Goal: Task Accomplishment & Management: Use online tool/utility

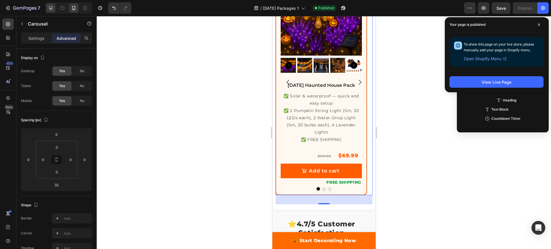
scroll to position [63, 0]
click at [50, 8] on icon at bounding box center [51, 8] width 4 height 4
type input "64"
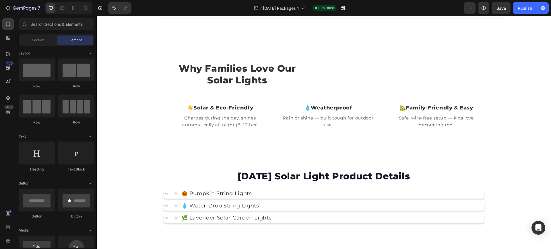
scroll to position [514, 0]
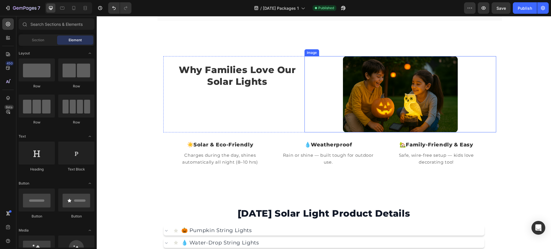
click at [385, 84] on img at bounding box center [400, 94] width 115 height 77
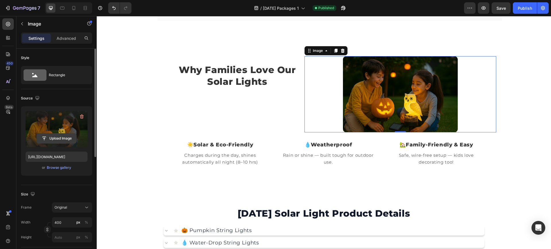
click at [63, 139] on input "file" at bounding box center [57, 139] width 40 height 10
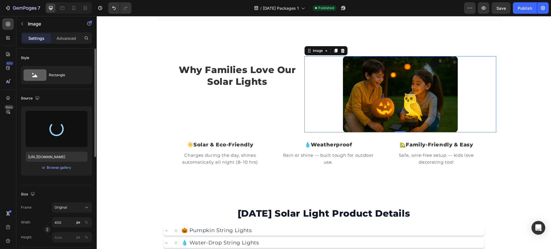
type input "https://cdn.shopify.com/s/files/1/0710/8431/0720/files/gempages_578494341673124…"
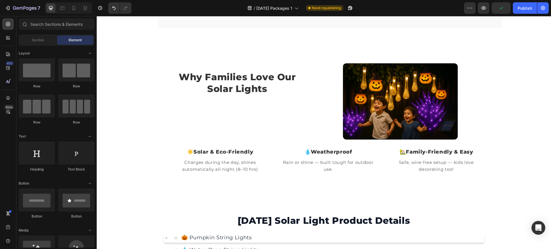
scroll to position [512, 0]
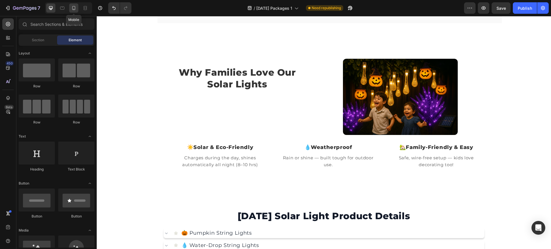
click at [73, 8] on icon at bounding box center [74, 8] width 6 height 6
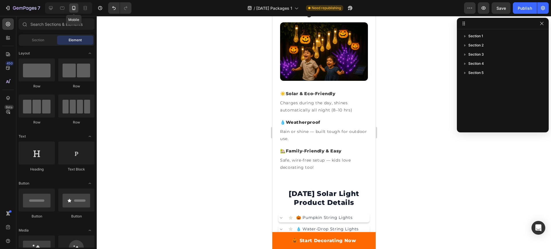
scroll to position [432, 0]
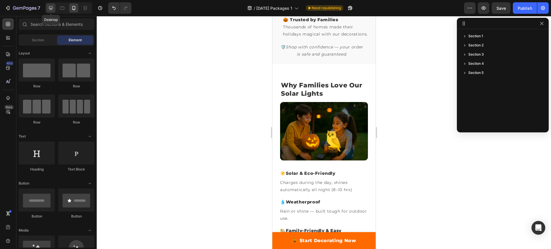
click at [52, 9] on icon at bounding box center [51, 8] width 4 height 4
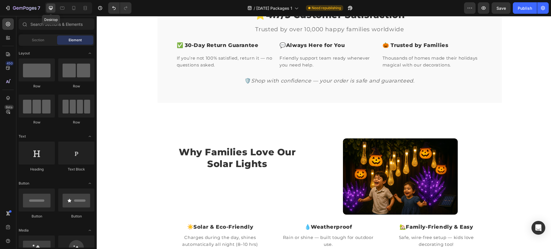
scroll to position [479, 0]
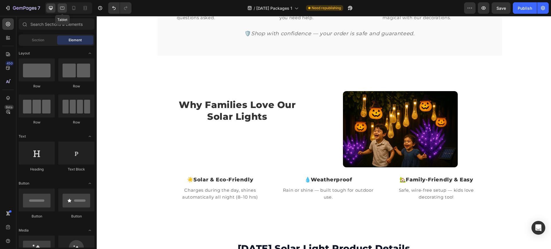
click at [64, 9] on icon at bounding box center [62, 8] width 4 height 3
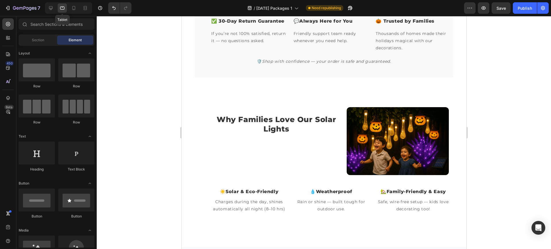
scroll to position [481, 0]
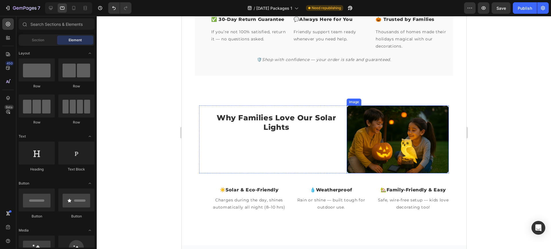
click at [397, 140] on img at bounding box center [397, 140] width 102 height 68
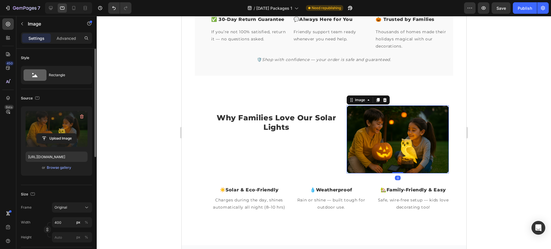
click at [52, 131] on label at bounding box center [57, 129] width 62 height 36
click at [52, 134] on input "file" at bounding box center [57, 139] width 40 height 10
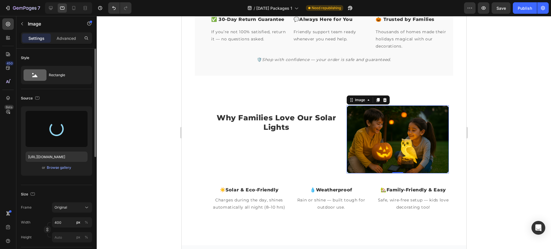
type input "https://cdn.shopify.com/s/files/1/0710/8431/0720/files/gempages_578494341673124…"
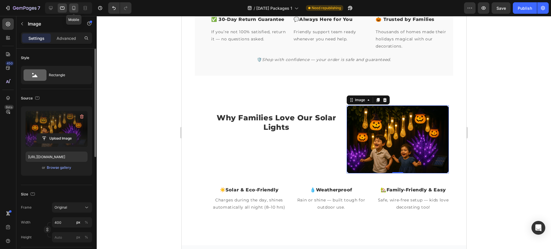
click at [73, 12] on div at bounding box center [73, 7] width 9 height 9
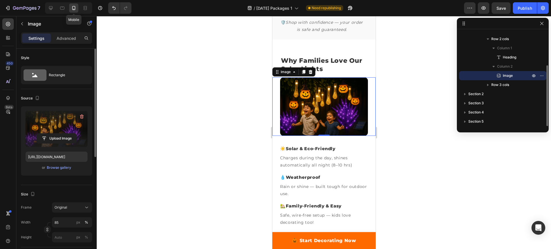
scroll to position [501, 0]
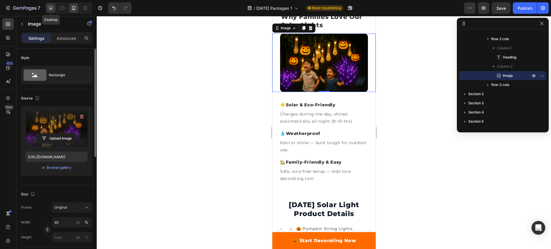
click at [54, 9] on icon at bounding box center [51, 8] width 6 height 6
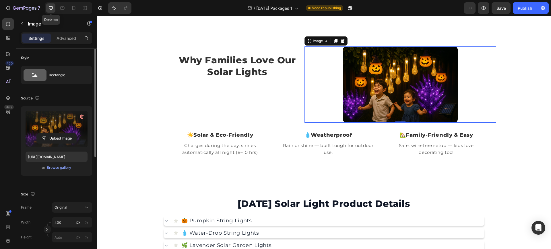
scroll to position [535, 0]
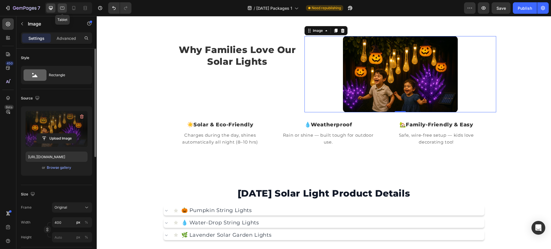
click at [63, 10] on icon at bounding box center [62, 8] width 6 height 6
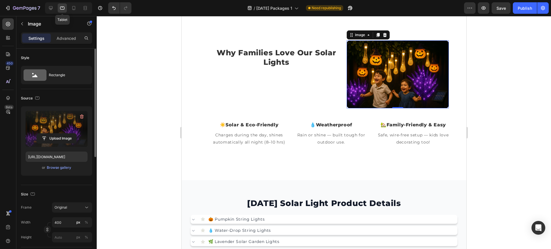
scroll to position [551, 0]
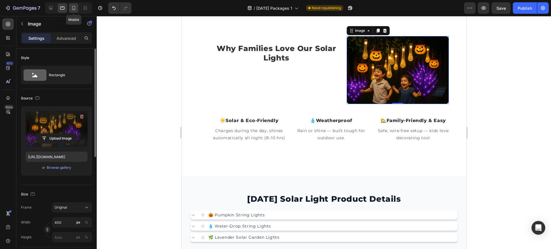
click at [72, 10] on icon at bounding box center [74, 8] width 6 height 6
type input "85"
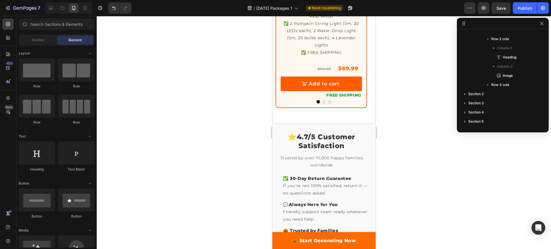
scroll to position [117, 0]
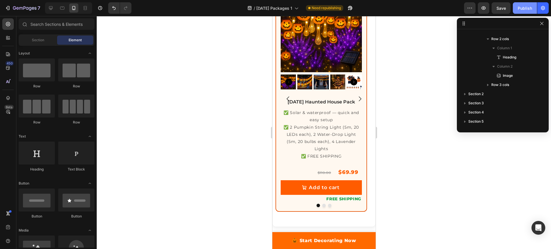
click at [521, 8] on div "Publish" at bounding box center [524, 8] width 14 height 6
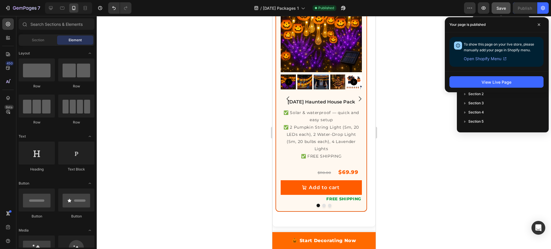
click at [496, 9] on span "Save" at bounding box center [500, 8] width 9 height 5
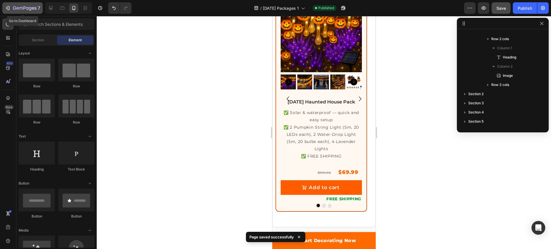
click at [8, 6] on icon "button" at bounding box center [8, 8] width 6 height 6
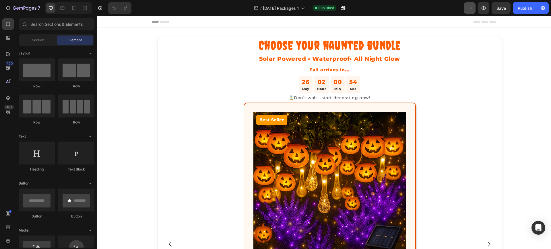
click at [469, 9] on icon "button" at bounding box center [470, 8] width 6 height 6
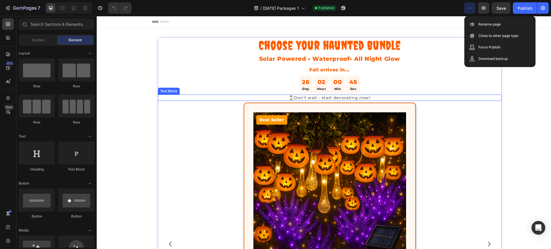
click at [496, 98] on p "⏳Don’t wait - start decorating now!" at bounding box center [329, 97] width 342 height 5
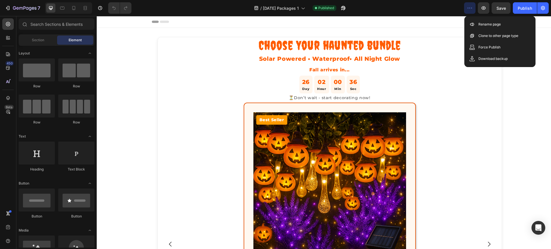
drag, startPoint x: 547, startPoint y: 62, endPoint x: 588, endPoint y: 53, distance: 42.1
drag, startPoint x: 550, startPoint y: 45, endPoint x: 604, endPoint y: 41, distance: 54.1
click at [305, 8] on icon at bounding box center [302, 9] width 3 height 2
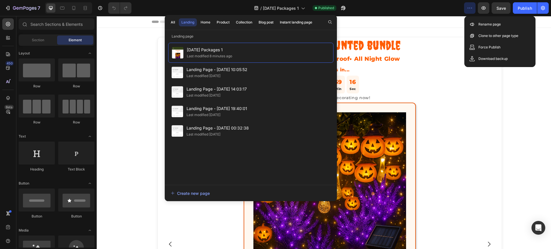
click at [412, 21] on div "Header" at bounding box center [324, 21] width 344 height 11
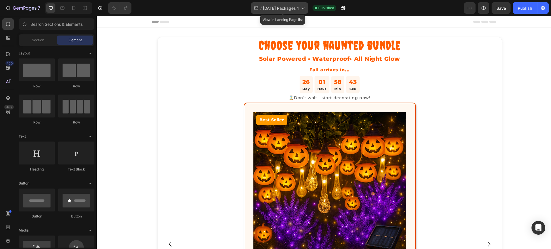
click at [286, 6] on span "[DATE] Packages 1" at bounding box center [281, 8] width 36 height 6
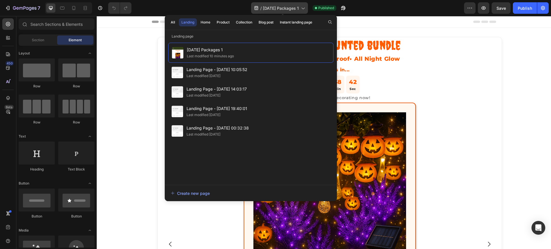
click at [286, 6] on span "[DATE] Packages 1" at bounding box center [281, 8] width 36 height 6
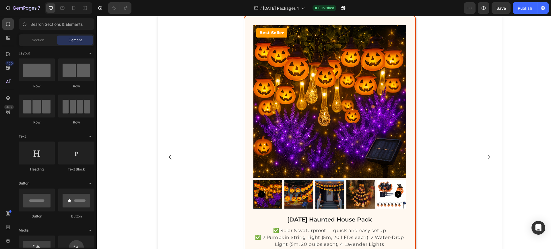
scroll to position [84, 0]
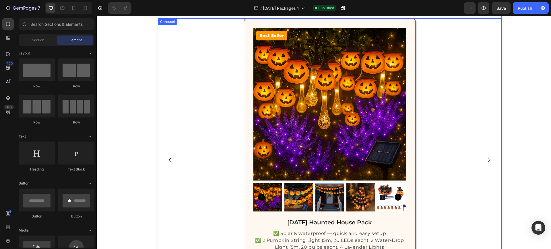
click at [163, 161] on button "Carousel Back Arrow" at bounding box center [170, 160] width 16 height 16
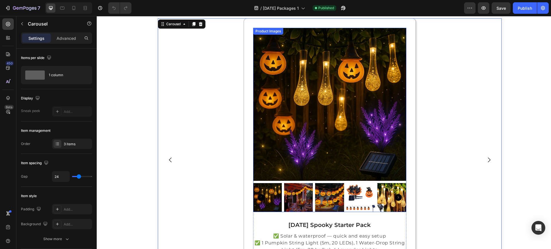
click at [281, 113] on img at bounding box center [329, 104] width 153 height 153
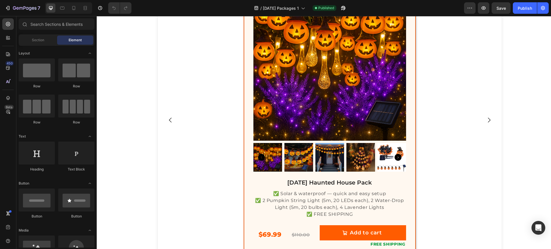
scroll to position [129, 0]
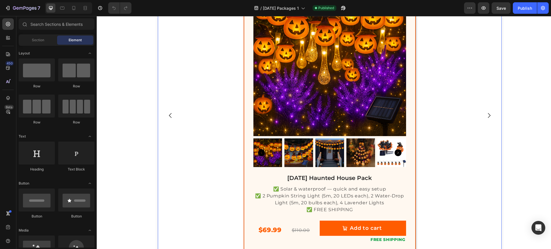
click at [169, 115] on icon "Carousel Back Arrow" at bounding box center [170, 115] width 7 height 7
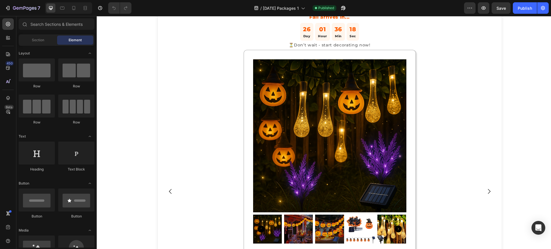
scroll to position [47, 0]
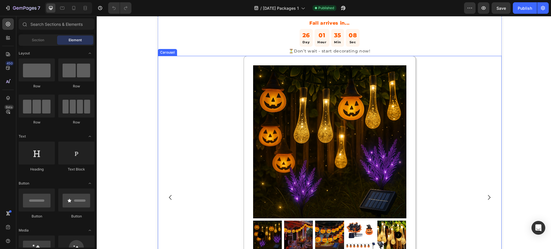
click at [485, 197] on icon "Carousel Next Arrow" at bounding box center [488, 197] width 7 height 7
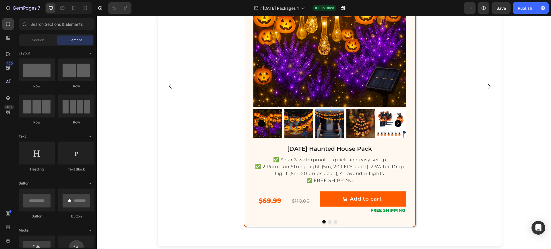
scroll to position [77, 0]
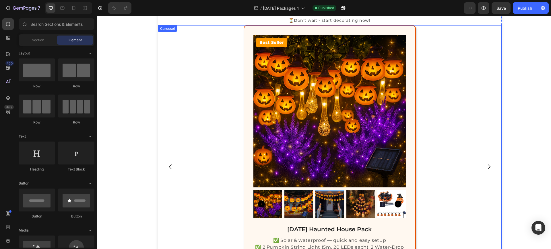
click at [169, 164] on icon "Carousel Back Arrow" at bounding box center [170, 166] width 7 height 7
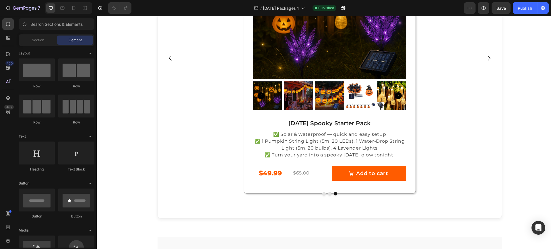
scroll to position [192, 0]
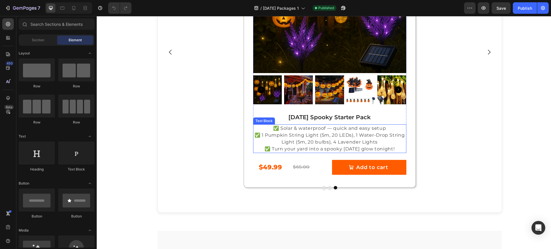
click at [310, 134] on p "✅ Solar & waterproof — quick and easy setup ✅ 1 Pumpkin String Light (5m, 20 LE…" at bounding box center [330, 139] width 152 height 28
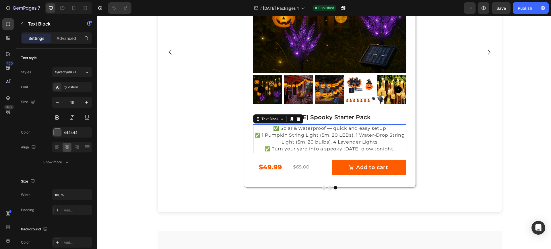
click at [310, 134] on p "✅ Solar & waterproof — quick and easy setup ✅ 1 Pumpkin String Light (5m, 20 LE…" at bounding box center [330, 139] width 152 height 28
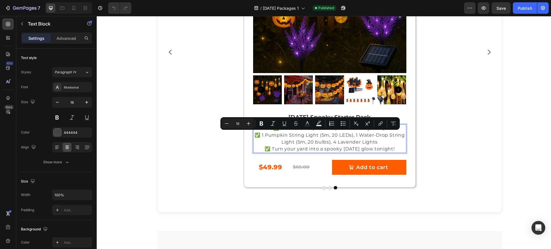
click at [275, 141] on p "✅ Solar & waterproof — quick and easy setup ✅ 1 Pumpkin String Light (5m, 20 LE…" at bounding box center [330, 139] width 152 height 28
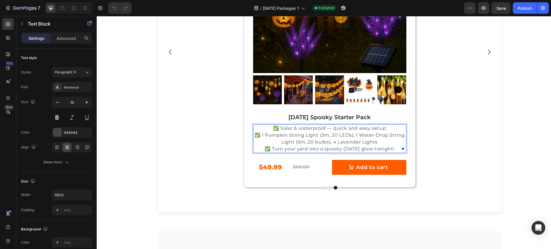
click at [307, 138] on p "✅ Solar & waterproof — quick and easy setup ✅ 1 Pumpkin String Light (5m, 20 LE…" at bounding box center [330, 139] width 152 height 28
click at [352, 137] on p "✅ Solar & waterproof — quick and easy setup ✅ 1 Pumpkin String Light (5m, 20 LE…" at bounding box center [330, 139] width 152 height 28
click at [340, 142] on p "✅ Solar & waterproof — quick and easy setup ✅ 1 Pumpkin String Light (5m, 20 LE…" at bounding box center [330, 139] width 152 height 28
click at [371, 135] on p "✅ Solar & waterproof — quick and easy setup ✅ 1 Pumpkin String Light (5m, 20 LE…" at bounding box center [330, 139] width 152 height 28
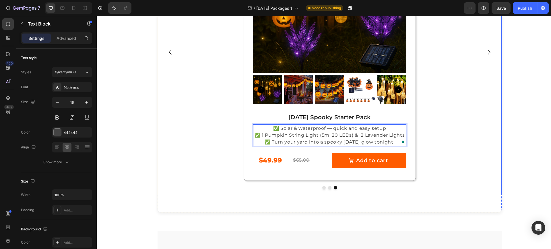
click at [446, 129] on div "Product Images Halloween Spooky Starter Pack Heading ✅ Solar & waterproof — qui…" at bounding box center [330, 53] width 344 height 284
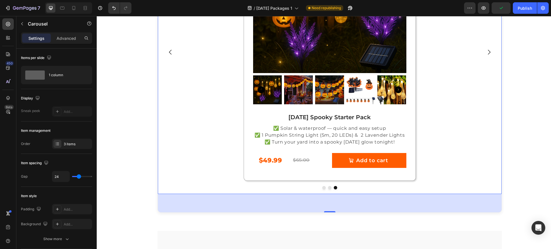
click at [443, 112] on div "Product Images Halloween Spooky Starter Pack Heading ✅ Solar & waterproof — qui…" at bounding box center [330, 53] width 344 height 284
click at [486, 54] on icon "Carousel Next Arrow" at bounding box center [488, 52] width 7 height 7
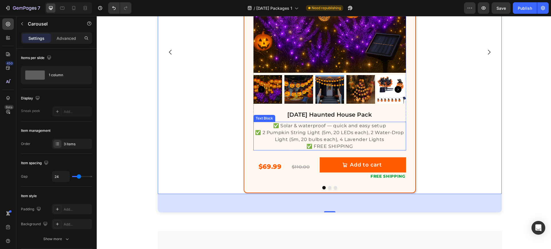
click at [308, 134] on p "✅ Solar & waterproof — quick and easy setup ✅ 2 Pumpkin String Light (5m, 20 LE…" at bounding box center [329, 136] width 151 height 28
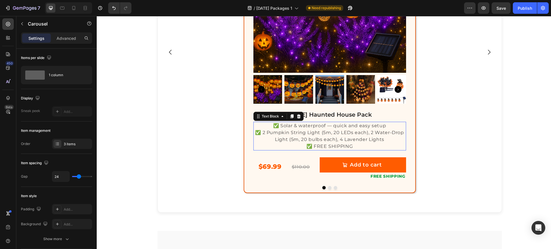
click at [308, 134] on p "✅ Solar & waterproof — quick and easy setup ✅ 2 Pumpkin String Light (5m, 20 LE…" at bounding box center [329, 136] width 151 height 28
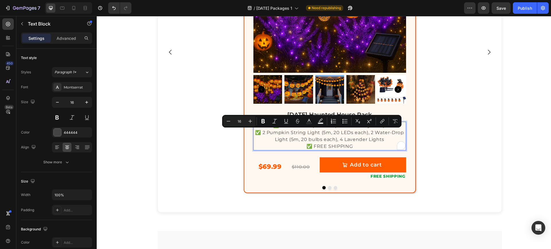
click at [288, 134] on p "✅ Solar & waterproof — quick and easy setup ✅ 2 Pumpkin String Light (5m, 20 LE…" at bounding box center [329, 136] width 151 height 28
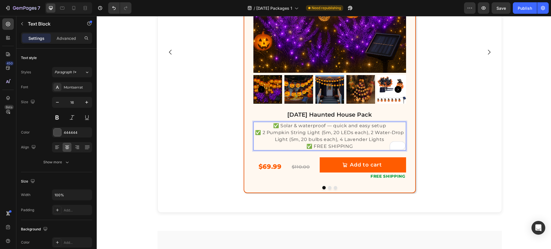
click at [370, 132] on p "✅ Solar & waterproof — quick and easy setup ✅ 2 Pumpkin String Light (5m, 20 LE…" at bounding box center [329, 136] width 151 height 28
click at [262, 132] on p "✅ Solar & waterproof — quick and easy setup ✅ 2 Pumpkin String Light (5m, 20 LE…" at bounding box center [329, 136] width 151 height 28
click at [343, 143] on p "✅ Solar & waterproof — quick and easy setup ✅ 1 Pumpkin String Light (5m, 20 LE…" at bounding box center [329, 136] width 151 height 28
click at [266, 165] on div "$69.99" at bounding box center [269, 166] width 33 height 11
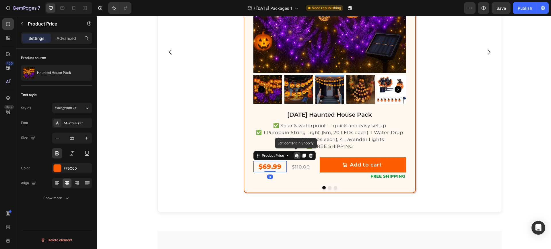
click at [262, 168] on div "$69.99" at bounding box center [269, 166] width 33 height 11
click at [371, 139] on p "✅ Solar & waterproof — quick and easy setup ✅ 1 Pumpkin String Light (5m, 20 LE…" at bounding box center [329, 136] width 151 height 28
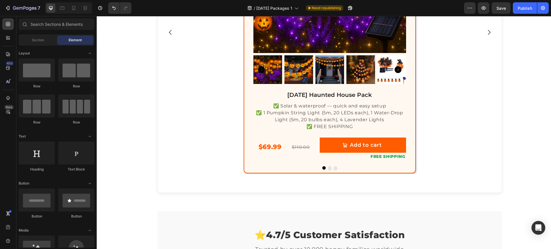
scroll to position [112, 0]
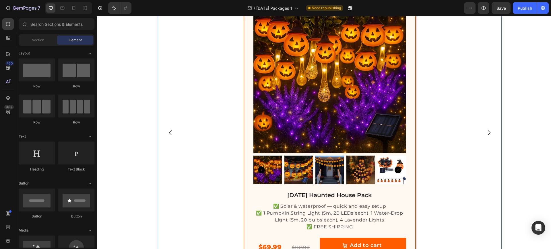
click at [486, 135] on icon "Carousel Next Arrow" at bounding box center [488, 132] width 7 height 7
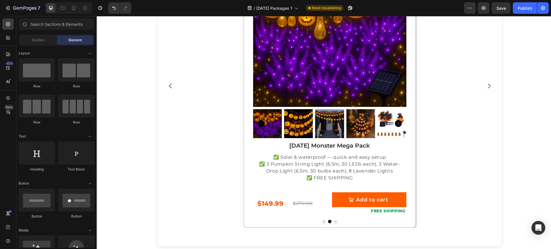
scroll to position [170, 0]
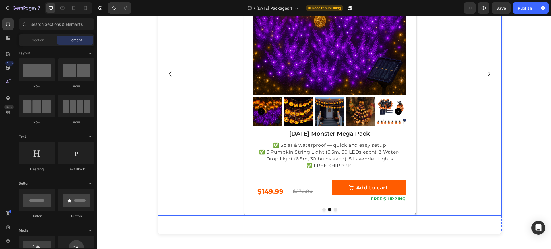
click at [167, 70] on button "Carousel Back Arrow" at bounding box center [170, 74] width 16 height 16
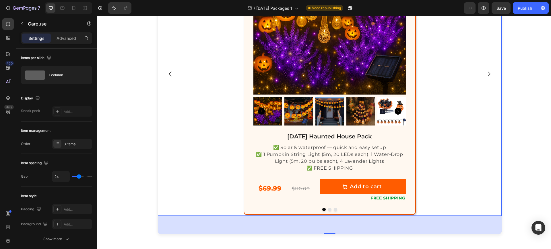
click at [168, 75] on icon "Carousel Back Arrow" at bounding box center [170, 74] width 7 height 7
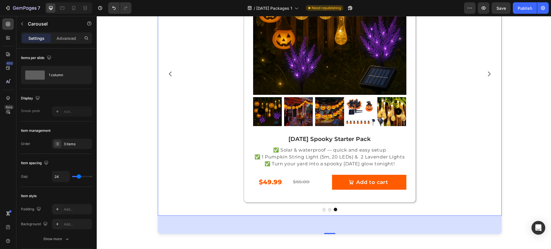
click at [485, 71] on icon "Carousel Next Arrow" at bounding box center [488, 74] width 7 height 7
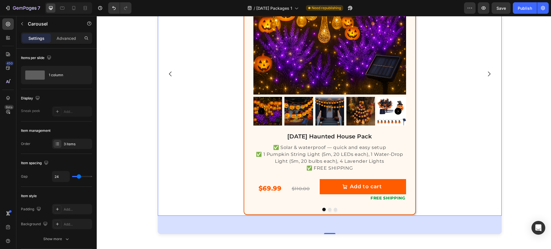
click at [485, 71] on icon "Carousel Next Arrow" at bounding box center [488, 74] width 7 height 7
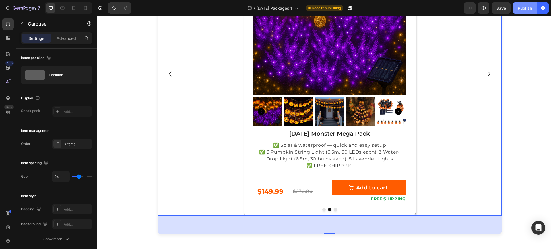
click at [523, 10] on div "Publish" at bounding box center [524, 8] width 14 height 6
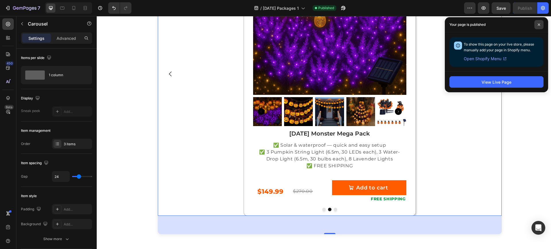
click at [539, 25] on icon at bounding box center [538, 25] width 2 height 2
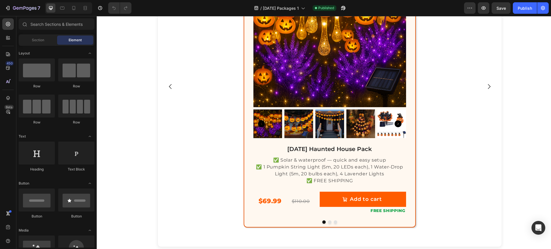
scroll to position [159, 0]
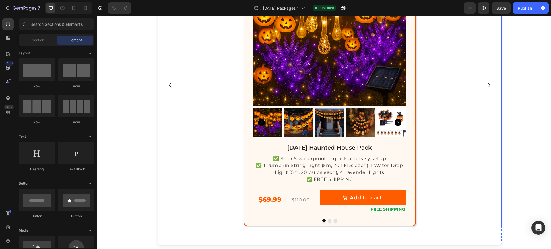
click at [485, 85] on icon "Carousel Next Arrow" at bounding box center [488, 85] width 7 height 7
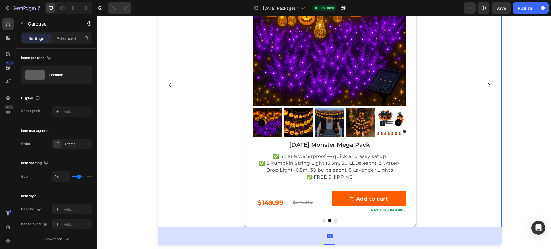
click at [485, 85] on icon "Carousel Next Arrow" at bounding box center [488, 85] width 7 height 7
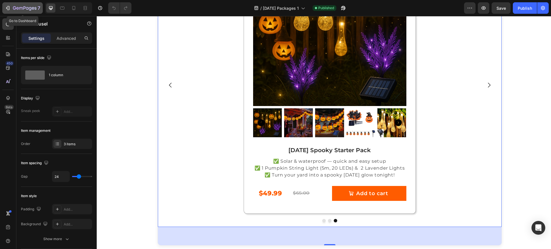
click at [20, 9] on icon "button" at bounding box center [25, 8] width 24 height 5
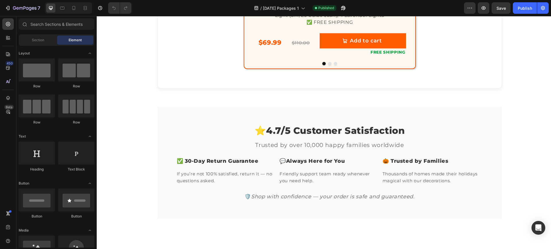
scroll to position [324, 0]
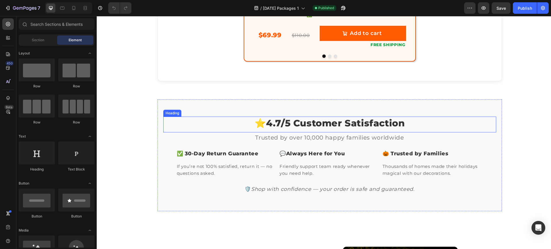
click at [284, 124] on h2 "⭐4.7/5 Customer Satisfaction" at bounding box center [329, 123] width 333 height 13
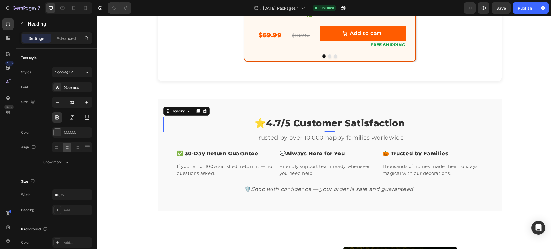
click at [277, 122] on h2 "⭐4.7/5 Customer Satisfaction" at bounding box center [329, 123] width 333 height 13
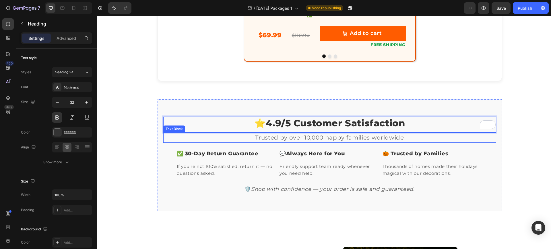
click at [300, 137] on p "Trusted by over 10,000 happy families worldwide" at bounding box center [330, 137] width 332 height 9
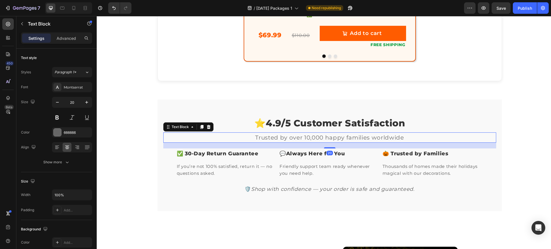
click at [304, 139] on p "Trusted by over 10,000 happy families worldwide" at bounding box center [330, 137] width 332 height 9
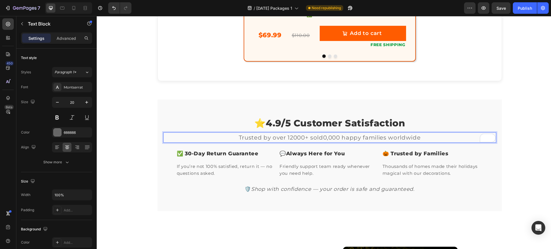
click at [287, 136] on p "Trusted by over 12000+ sold0,000 happy families worldwide" at bounding box center [330, 137] width 332 height 9
click at [295, 138] on p "2000+ sold0,000 happy families worldwide" at bounding box center [330, 137] width 332 height 9
drag, startPoint x: 427, startPoint y: 138, endPoint x: 331, endPoint y: 139, distance: 95.5
click at [331, 139] on p "2000+ sold in the past 180 days0,000 happy families worldwide" at bounding box center [330, 137] width 332 height 9
click at [511, 169] on div "Choose Your haunted bundle Heading Solar Powered • Waterproof• All Night Glow H…" at bounding box center [329, 48] width 454 height 670
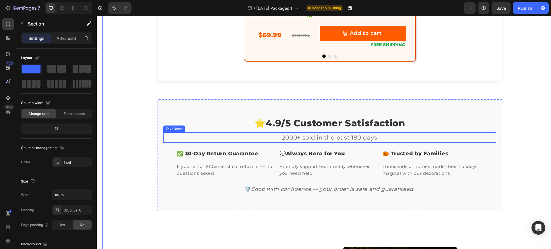
click at [291, 139] on p "2000+ sold in the past 180 days" at bounding box center [330, 137] width 332 height 9
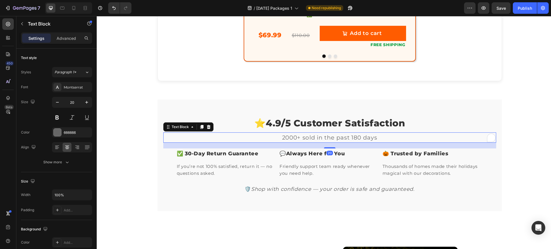
click at [391, 137] on p "2000+ sold in the past 180 days" at bounding box center [330, 137] width 332 height 9
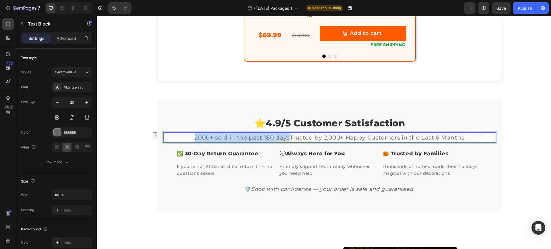
drag, startPoint x: 286, startPoint y: 137, endPoint x: 193, endPoint y: 139, distance: 92.9
click at [193, 139] on p "2000+ sold in the past 180 daysTrusted by 2,000+ Happy Customers in the Last 6 …" at bounding box center [330, 137] width 332 height 9
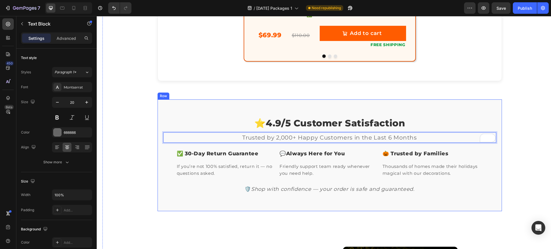
click at [182, 100] on div "⭐4.9/5 Customer Satisfaction Heading Trusted by 2,000+ Happy Customers in the L…" at bounding box center [329, 156] width 344 height 112
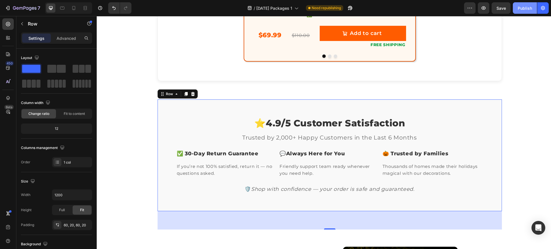
click at [518, 9] on div "Publish" at bounding box center [524, 8] width 14 height 6
click at [73, 8] on icon at bounding box center [74, 8] width 6 height 6
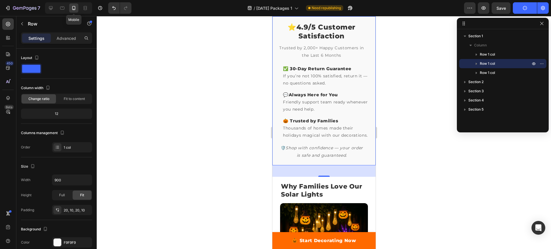
scroll to position [304, 0]
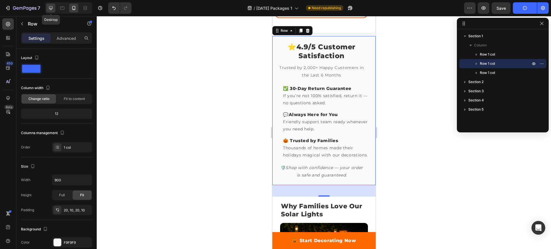
click at [50, 8] on icon at bounding box center [51, 8] width 4 height 4
type input "1200"
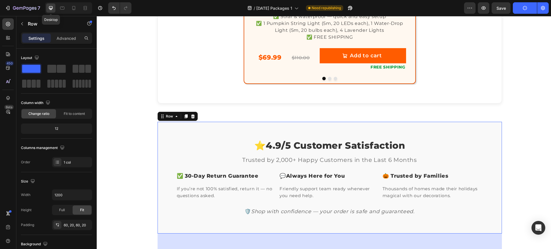
scroll to position [387, 0]
